Goal: Information Seeking & Learning: Learn about a topic

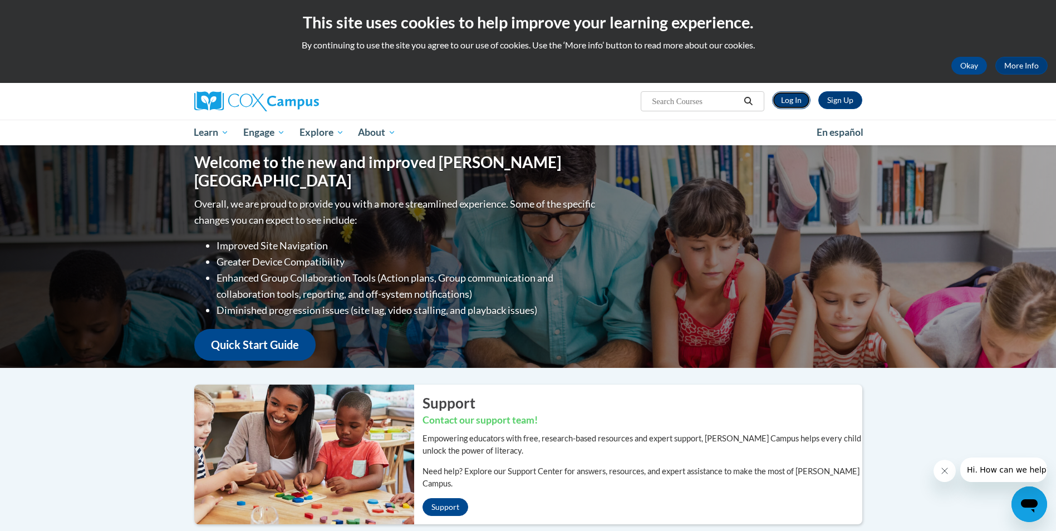
click at [791, 102] on link "Log In" at bounding box center [791, 100] width 38 height 18
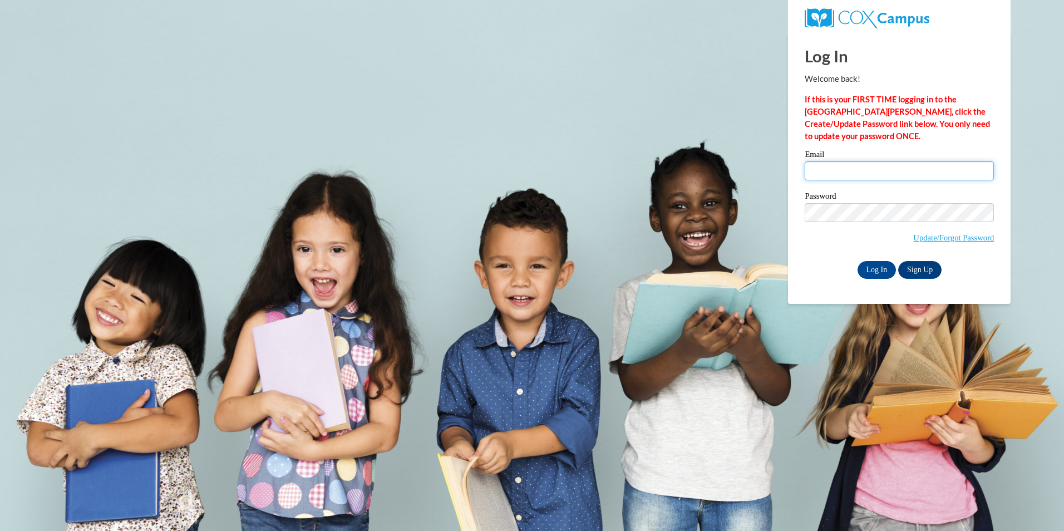
click at [831, 176] on input "Email" at bounding box center [899, 170] width 189 height 19
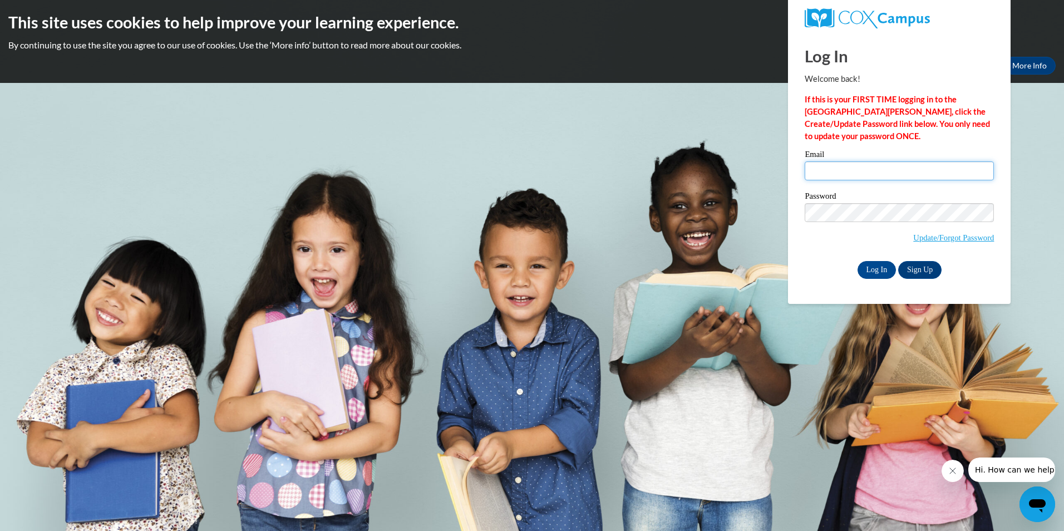
type input "[EMAIL_ADDRESS][PERSON_NAME][DOMAIN_NAME]"
click at [873, 271] on input "Log In" at bounding box center [877, 270] width 39 height 18
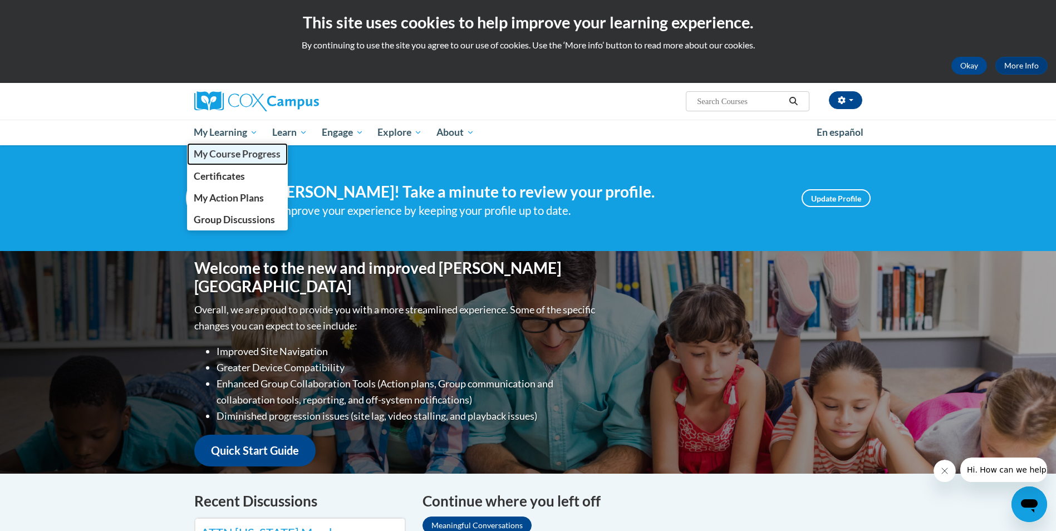
click at [227, 158] on span "My Course Progress" at bounding box center [237, 154] width 87 height 12
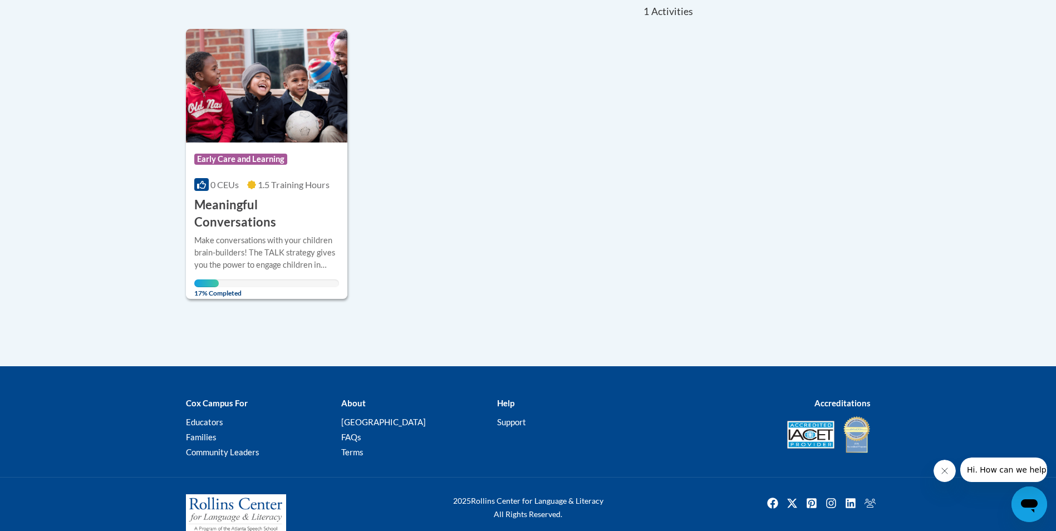
scroll to position [258, 0]
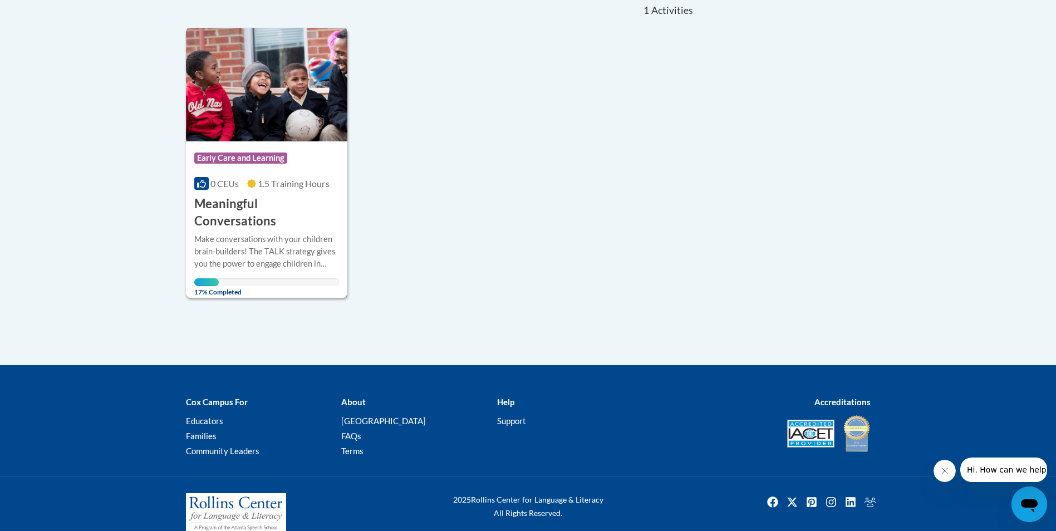
click at [236, 205] on h3 "Meaningful Conversations" at bounding box center [266, 212] width 145 height 35
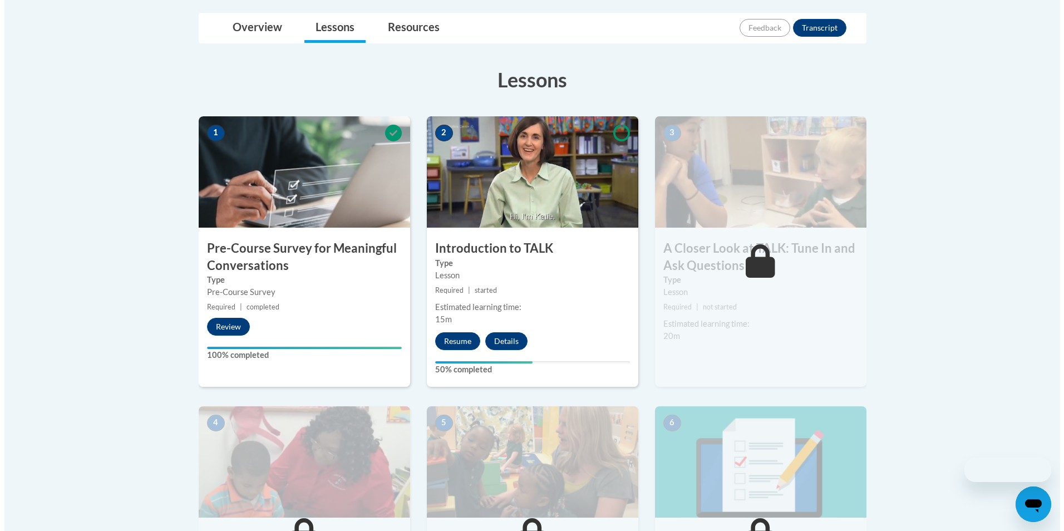
scroll to position [278, 0]
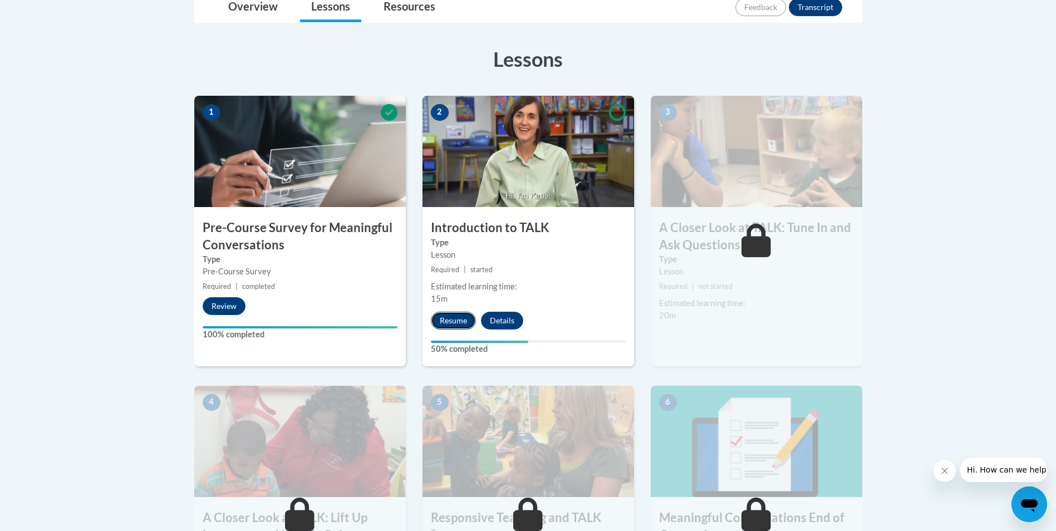
click at [447, 317] on button "Resume" at bounding box center [453, 321] width 45 height 18
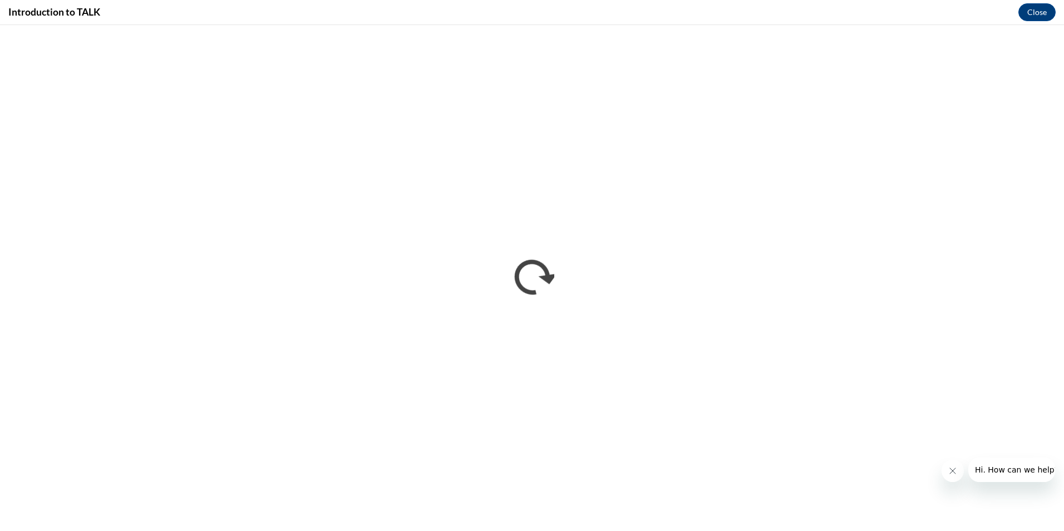
scroll to position [0, 0]
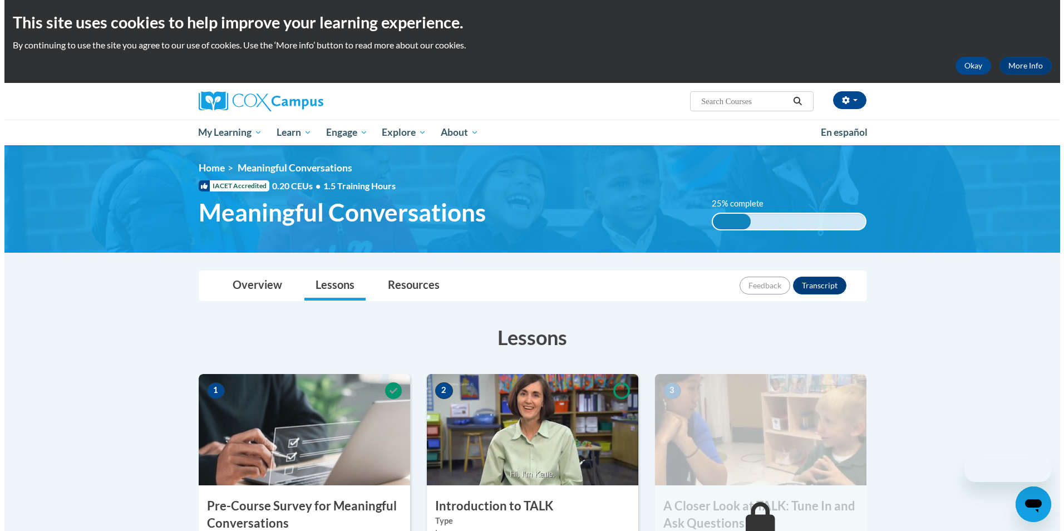
scroll to position [223, 0]
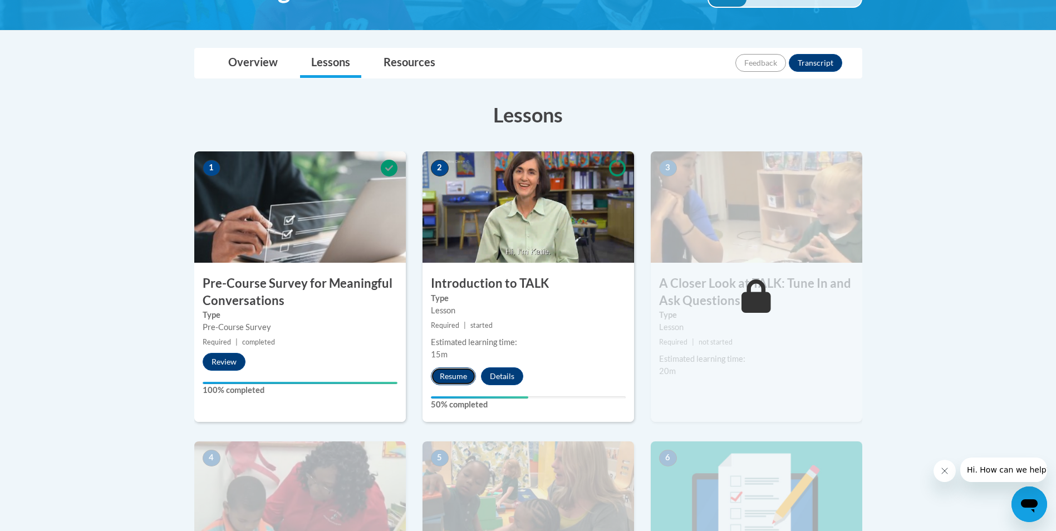
click at [460, 378] on button "Resume" at bounding box center [453, 376] width 45 height 18
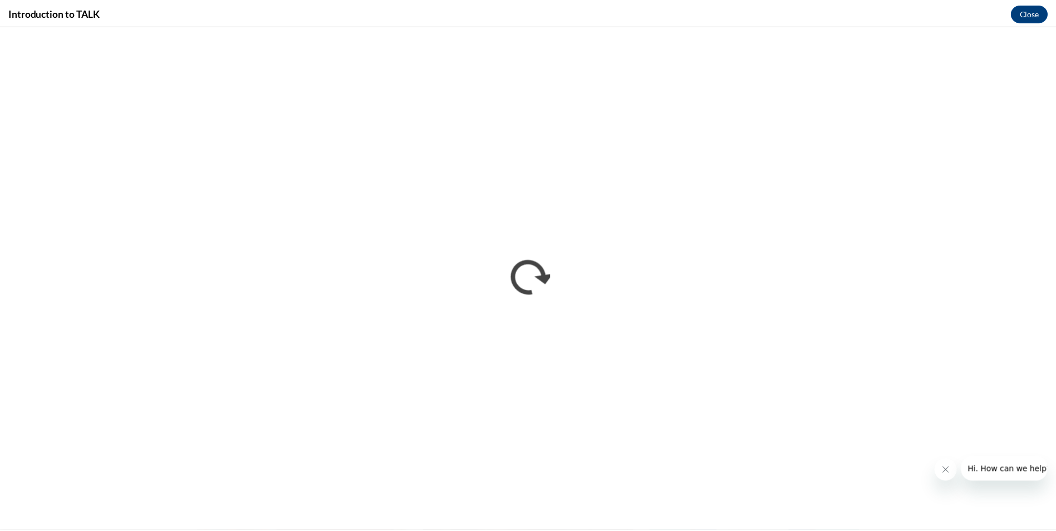
scroll to position [0, 0]
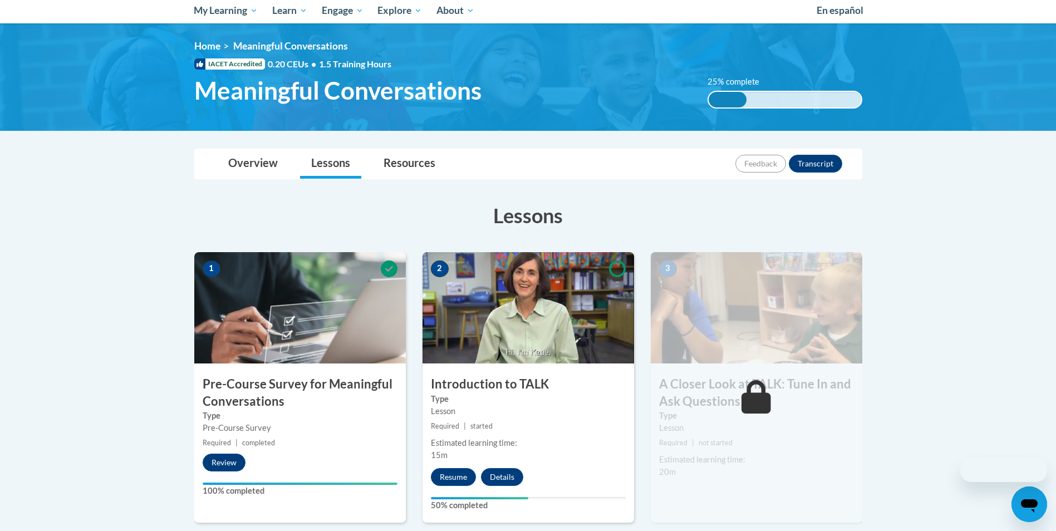
scroll to position [334, 0]
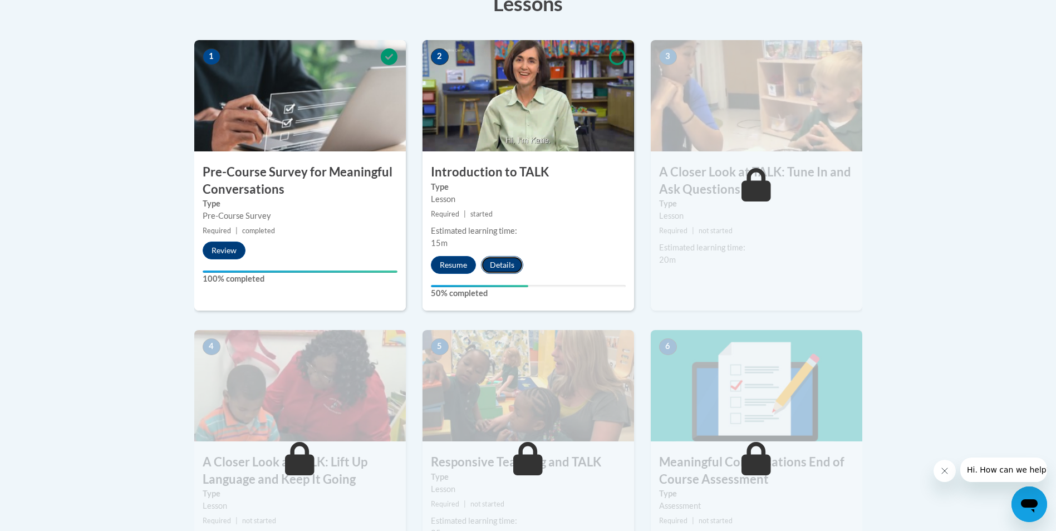
click at [507, 267] on button "Details" at bounding box center [502, 265] width 42 height 18
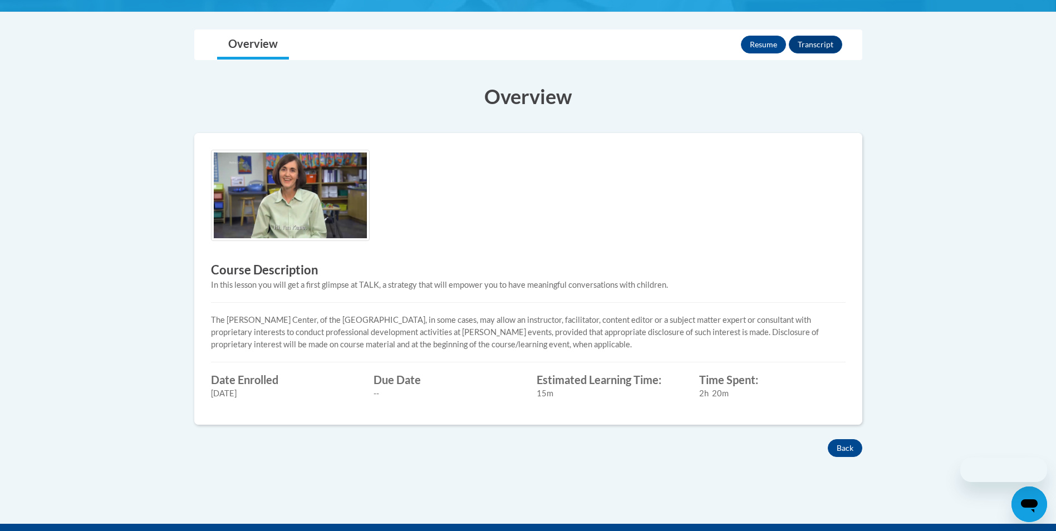
scroll to position [278, 0]
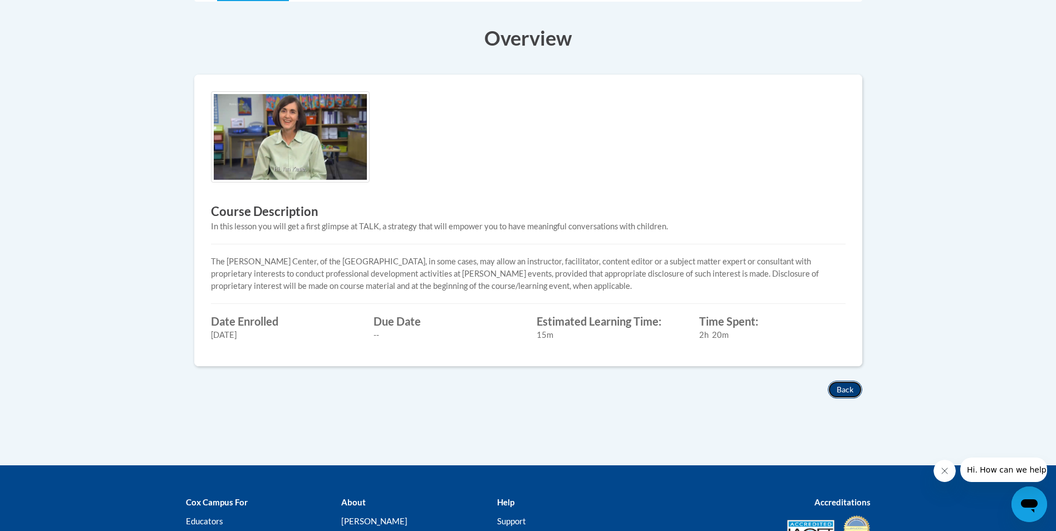
click at [846, 389] on button "Back" at bounding box center [845, 390] width 35 height 18
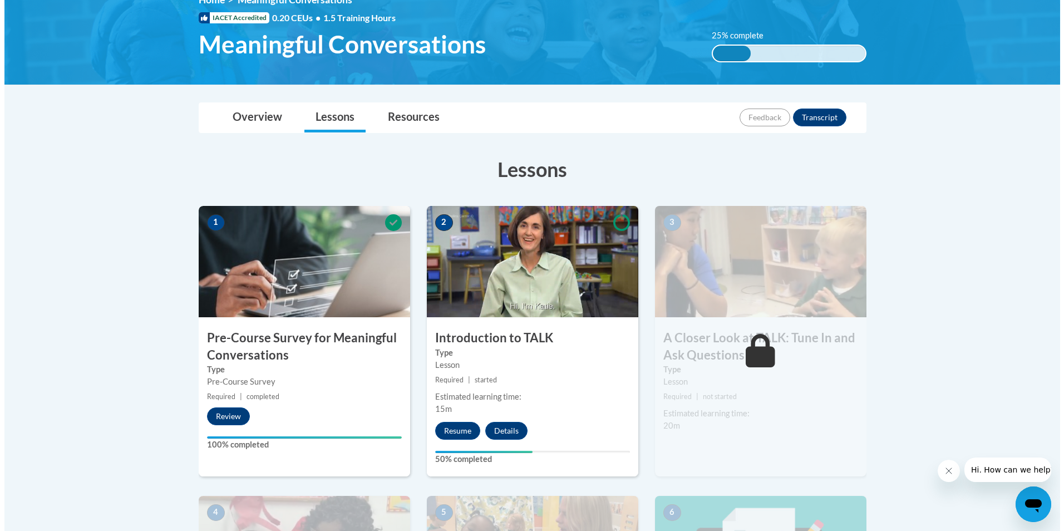
scroll to position [278, 0]
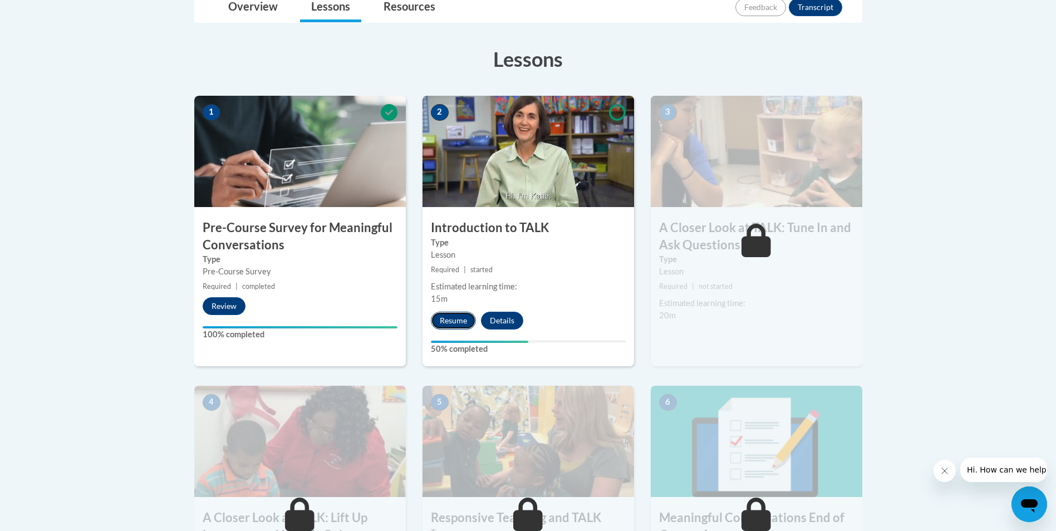
click at [447, 316] on button "Resume" at bounding box center [453, 321] width 45 height 18
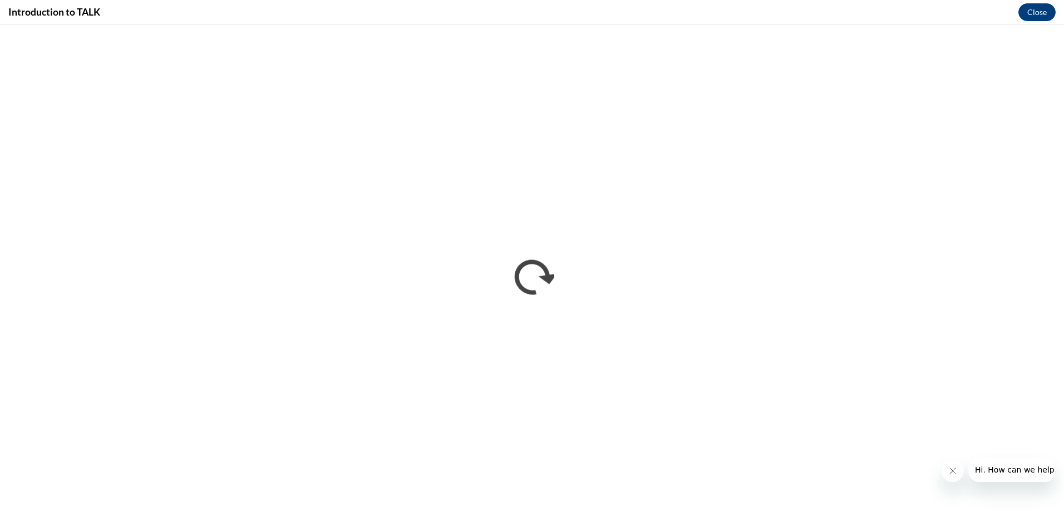
scroll to position [0, 0]
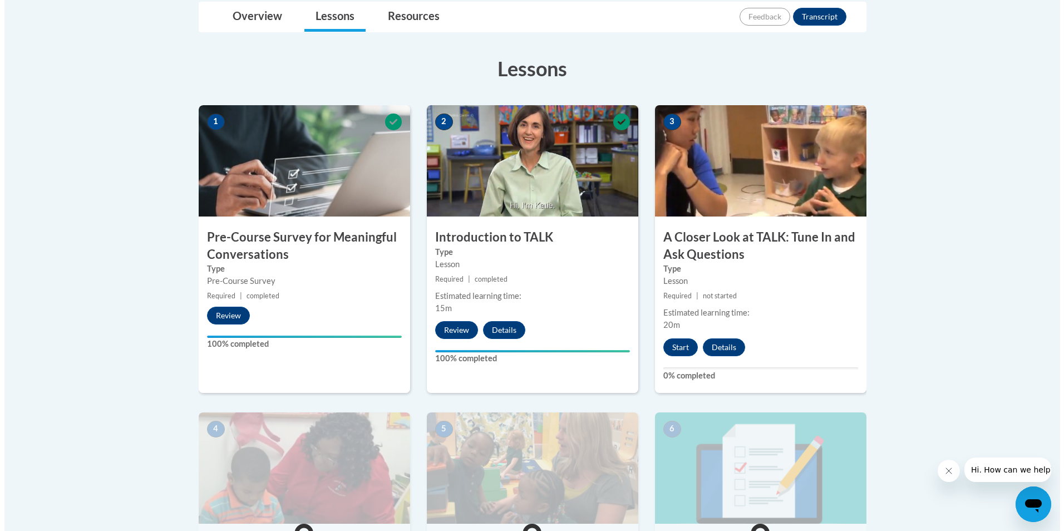
scroll to position [278, 0]
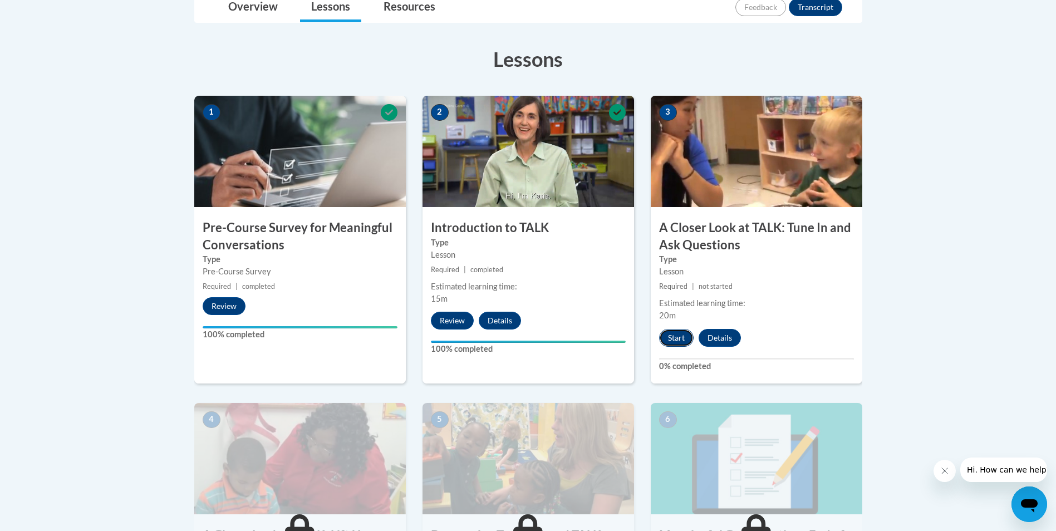
click at [671, 334] on button "Start" at bounding box center [676, 338] width 35 height 18
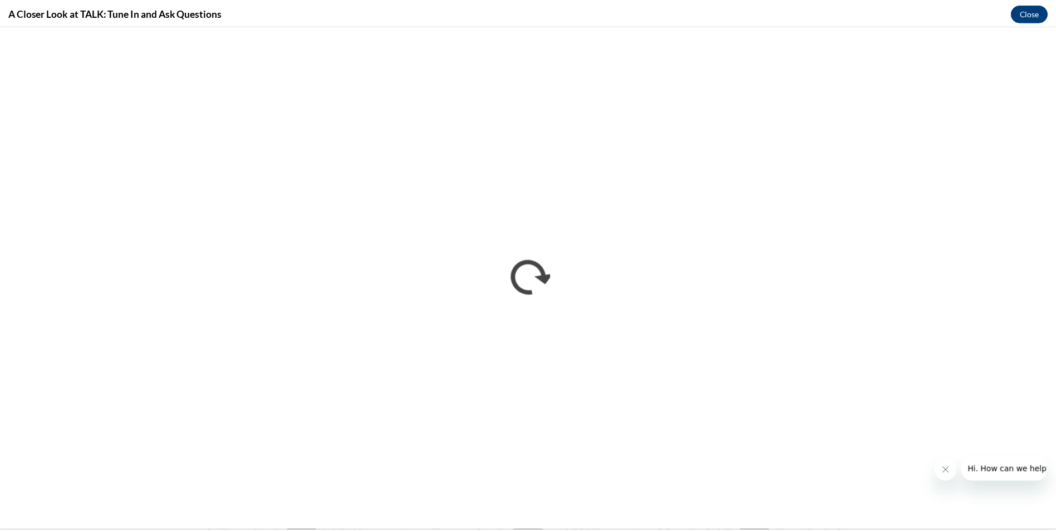
scroll to position [0, 0]
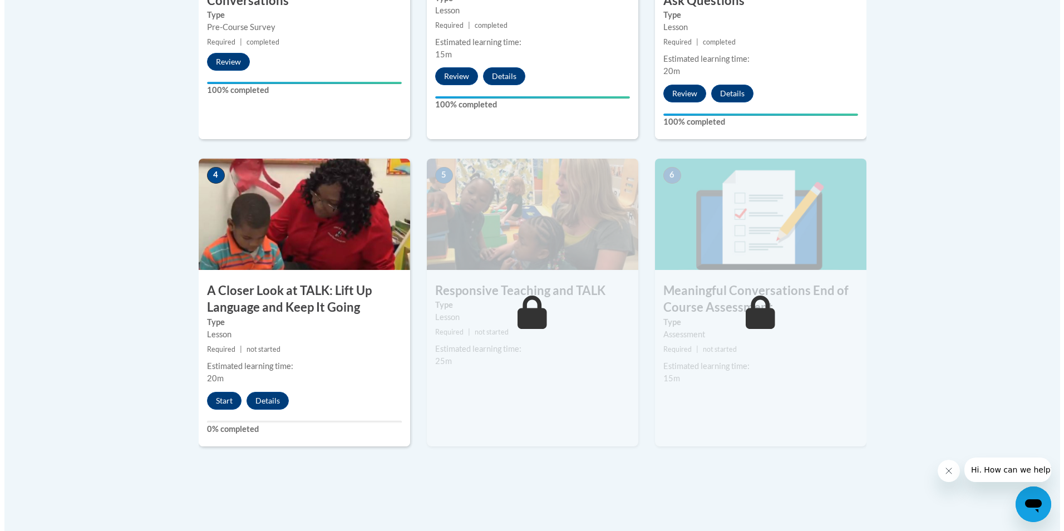
scroll to position [557, 0]
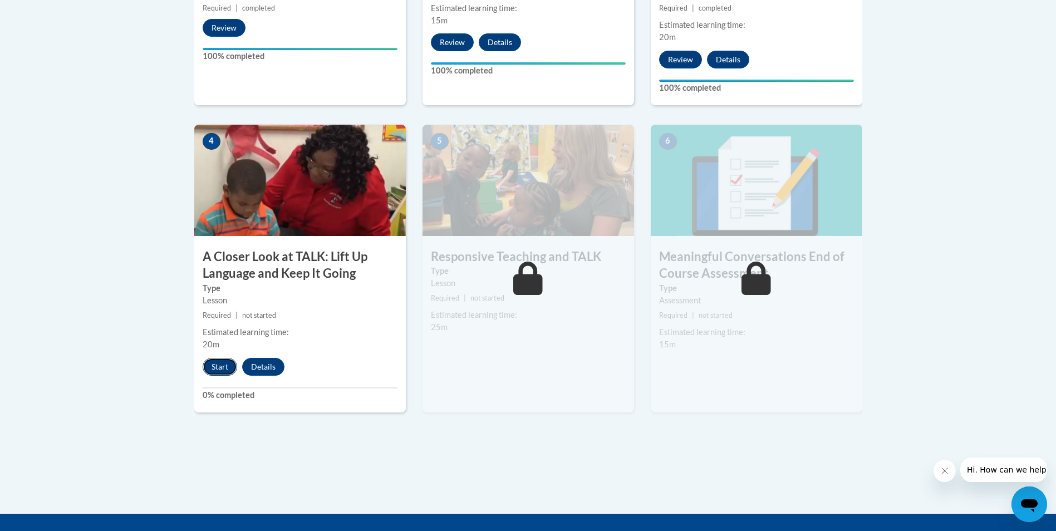
click at [222, 373] on button "Start" at bounding box center [220, 367] width 35 height 18
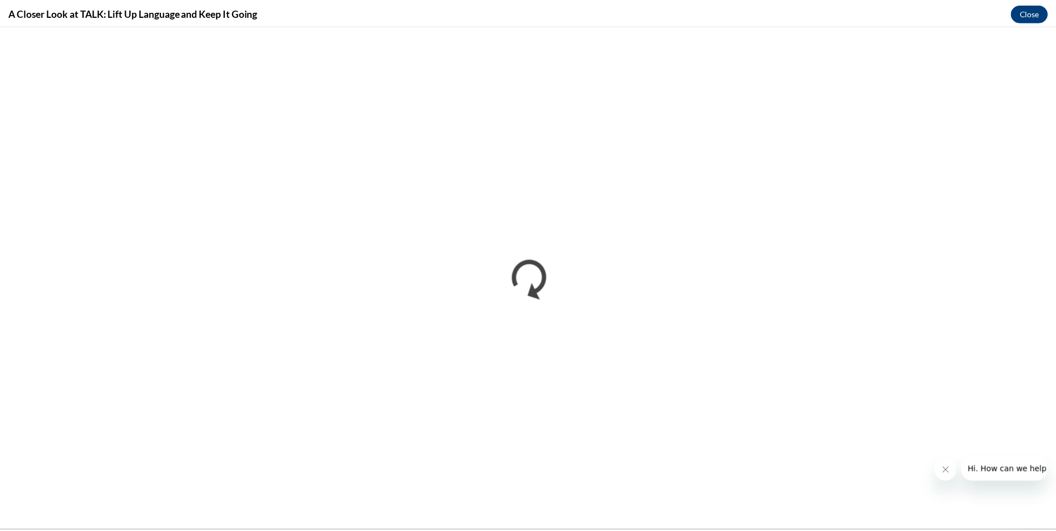
scroll to position [0, 0]
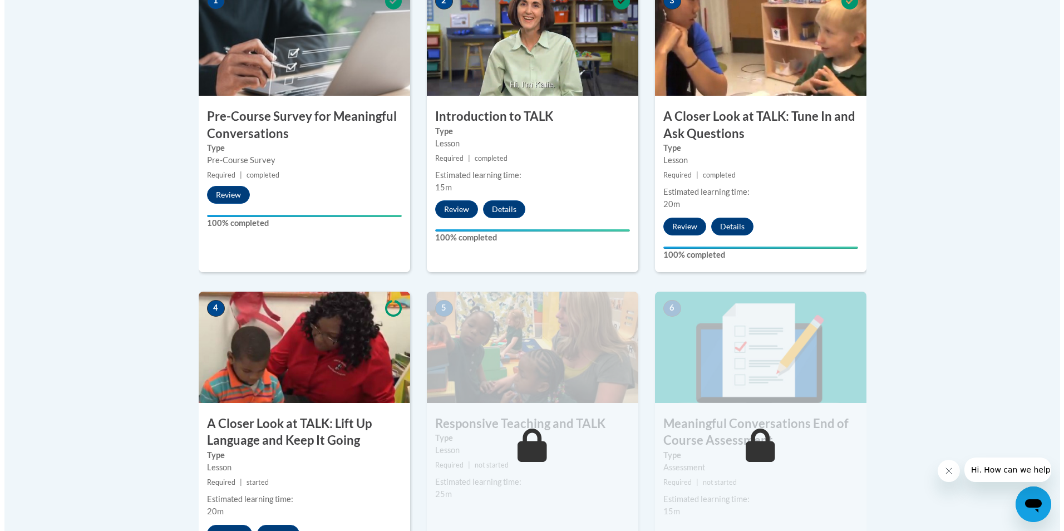
scroll to position [668, 0]
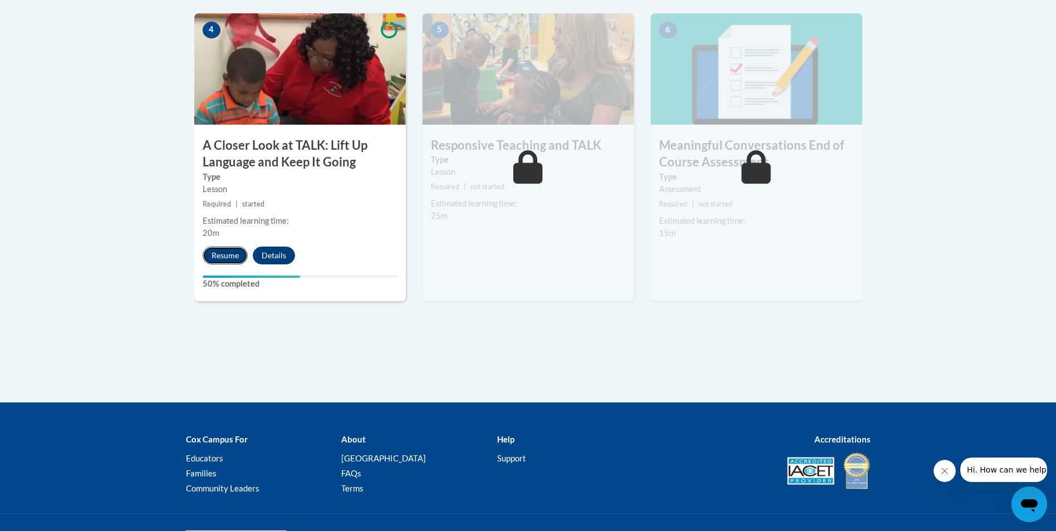
click at [219, 253] on button "Resume" at bounding box center [225, 256] width 45 height 18
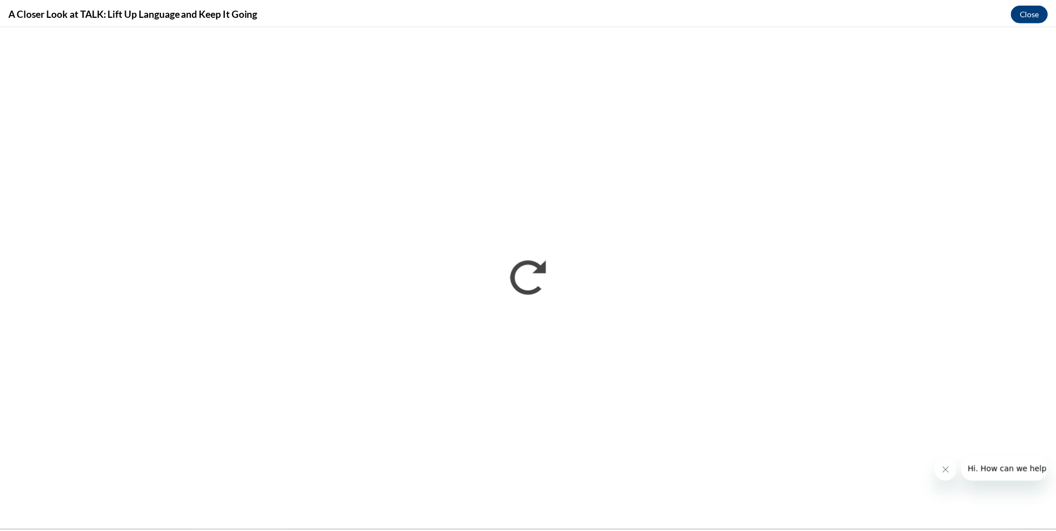
scroll to position [0, 0]
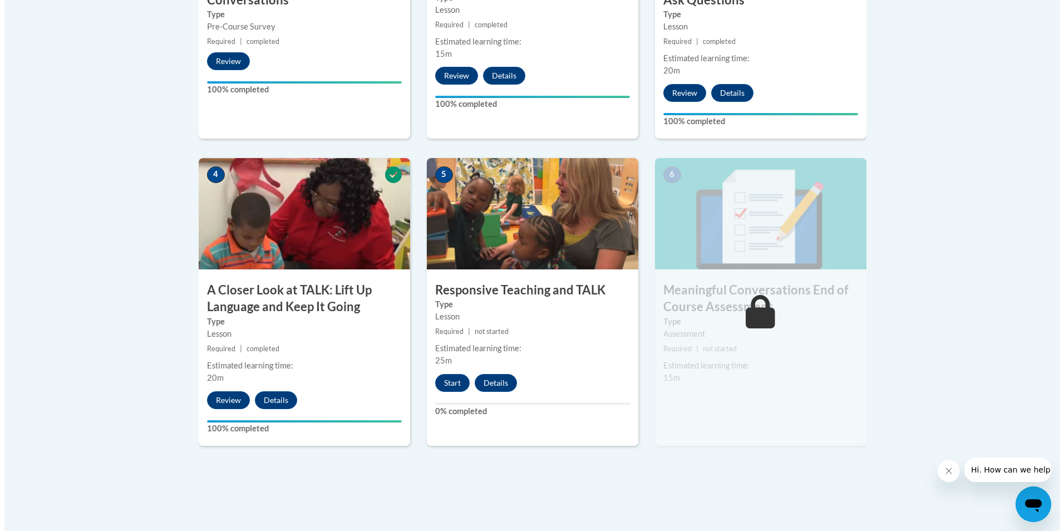
scroll to position [557, 0]
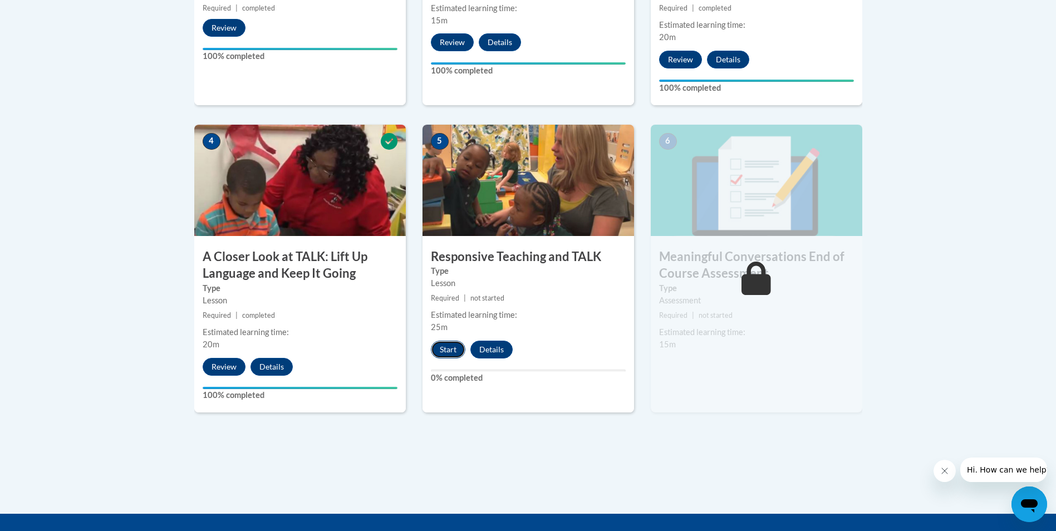
click at [449, 346] on button "Start" at bounding box center [448, 350] width 35 height 18
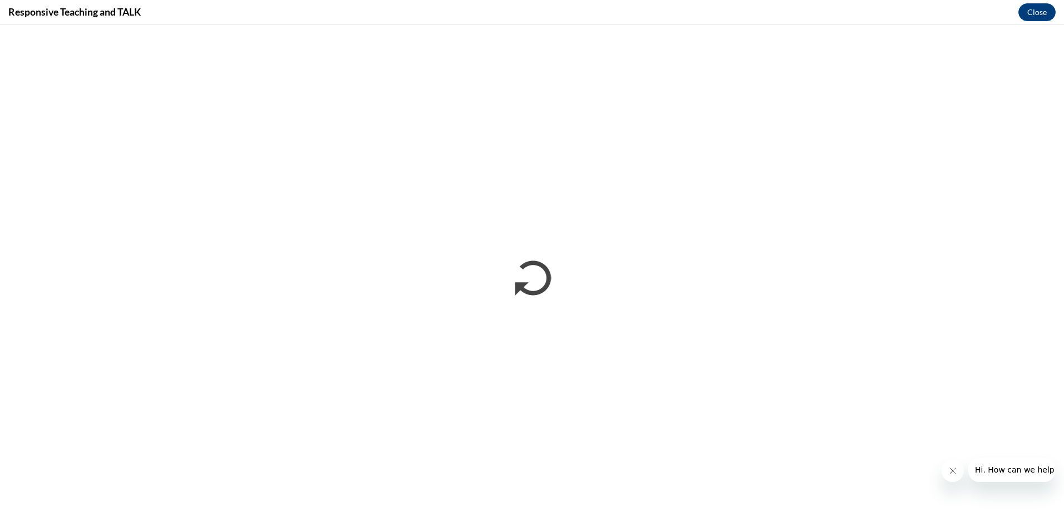
scroll to position [0, 0]
